Goal: Task Accomplishment & Management: Use online tool/utility

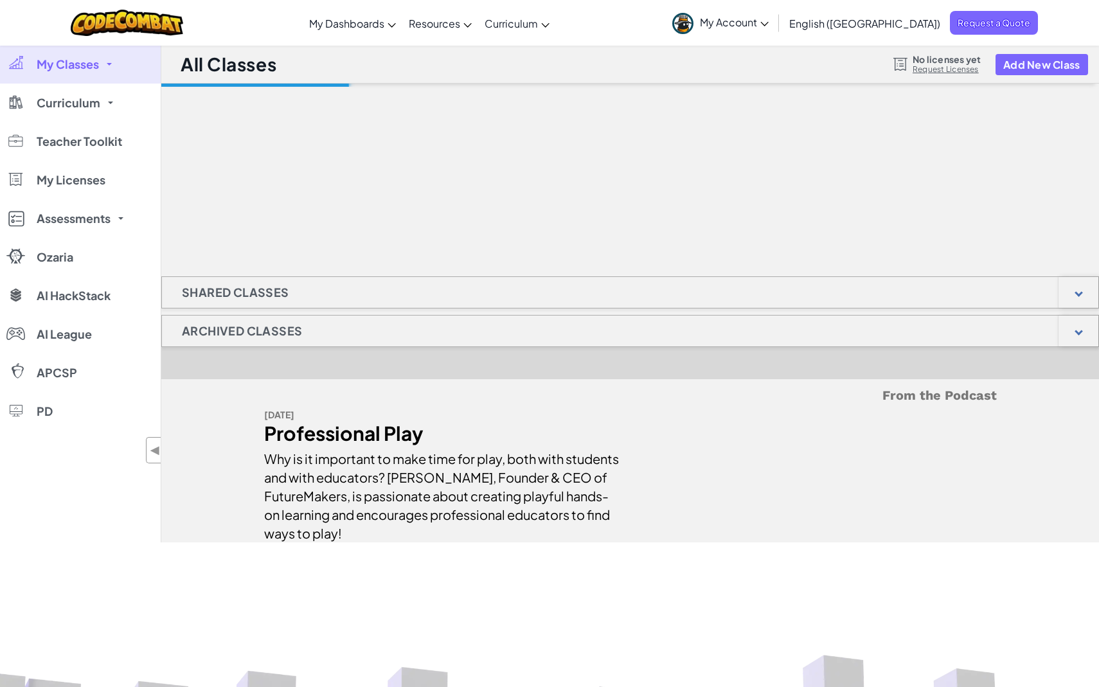
click at [702, 166] on div at bounding box center [630, 148] width 938 height 129
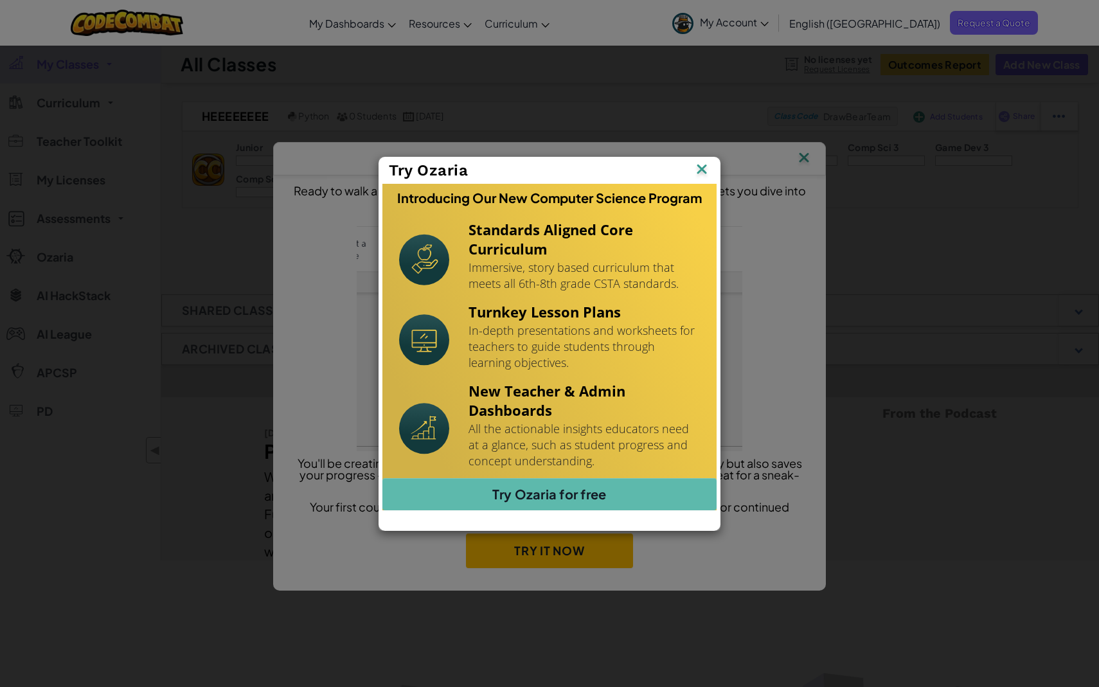
click at [0, 0] on img at bounding box center [0, 0] width 0 height 0
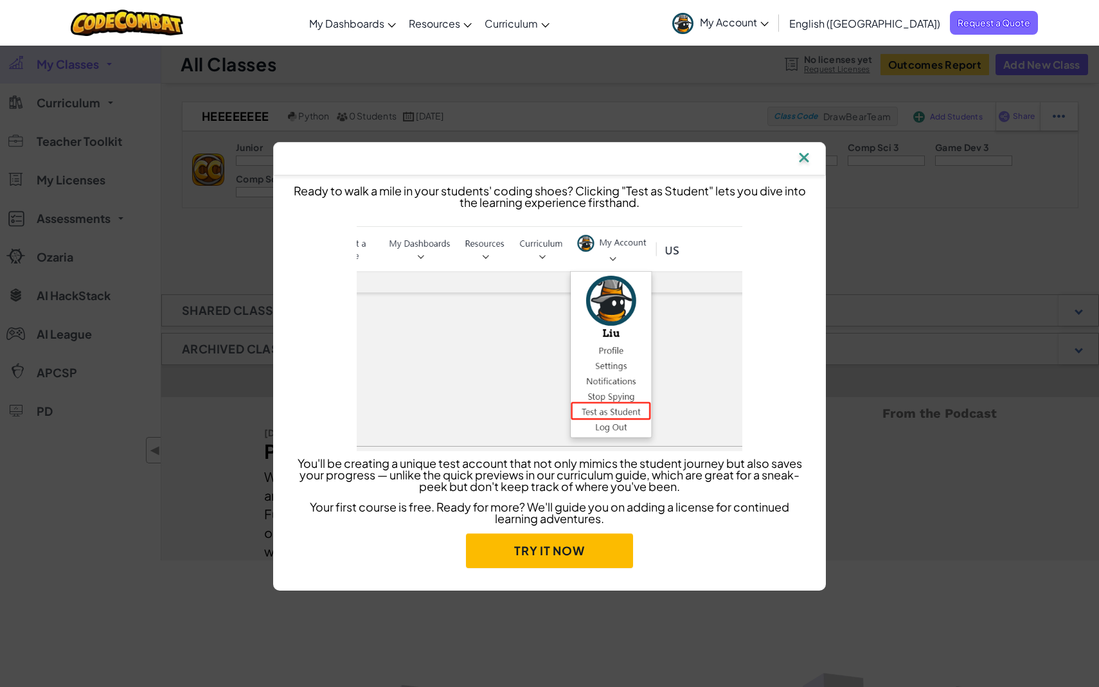
click at [807, 155] on img at bounding box center [804, 158] width 17 height 19
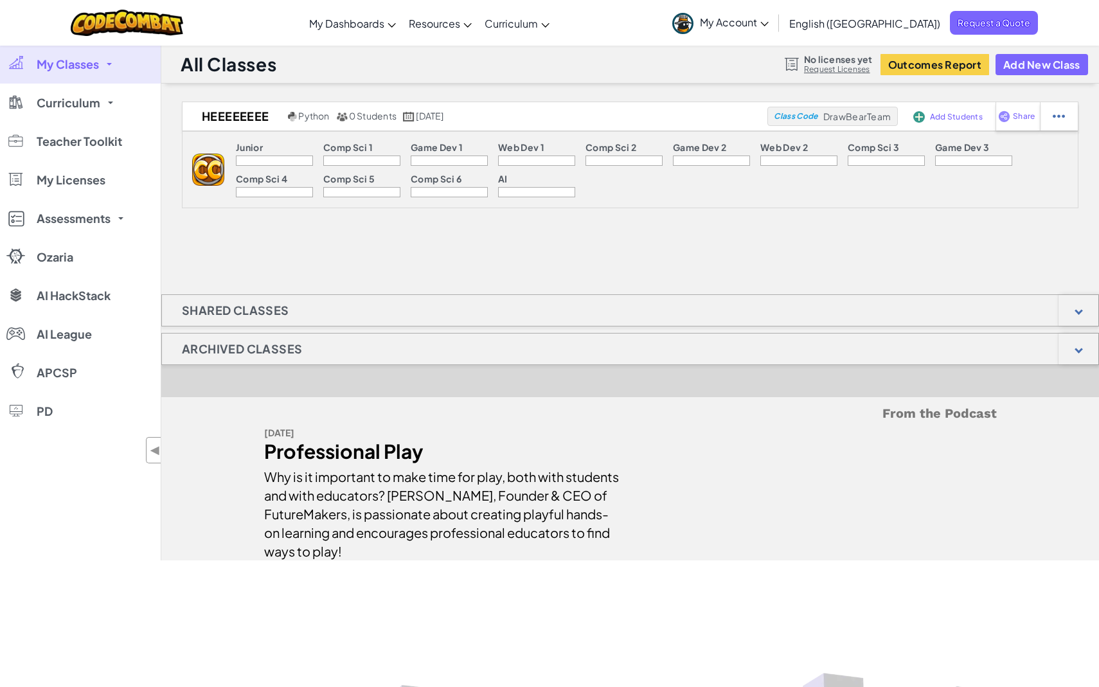
click at [769, 28] on span "My Account" at bounding box center [734, 21] width 69 height 13
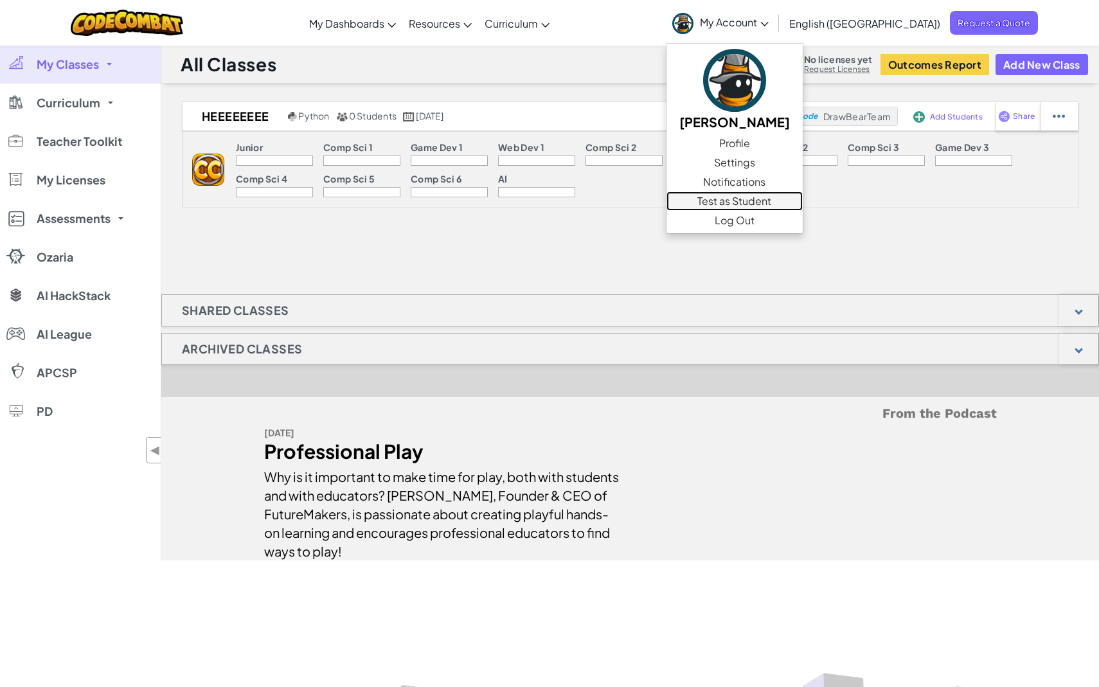
click at [803, 203] on link "Test as Student" at bounding box center [734, 201] width 136 height 19
